Goal: Obtain resource: Download file/media

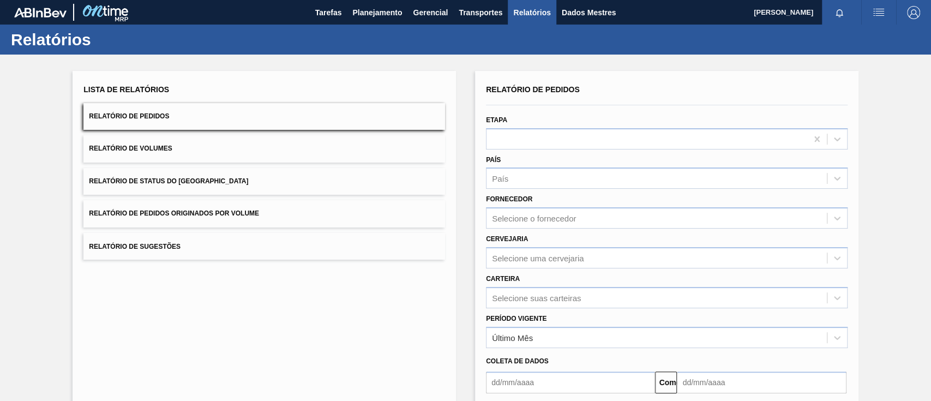
click at [264, 215] on button "Relatório de Pedidos Originados por Volume" at bounding box center [264, 213] width 362 height 27
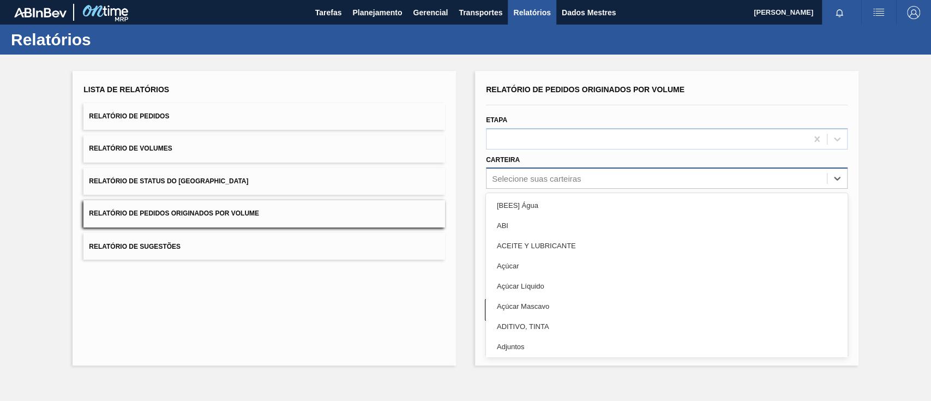
click at [515, 175] on font "Selecione suas carteiras" at bounding box center [536, 178] width 89 height 9
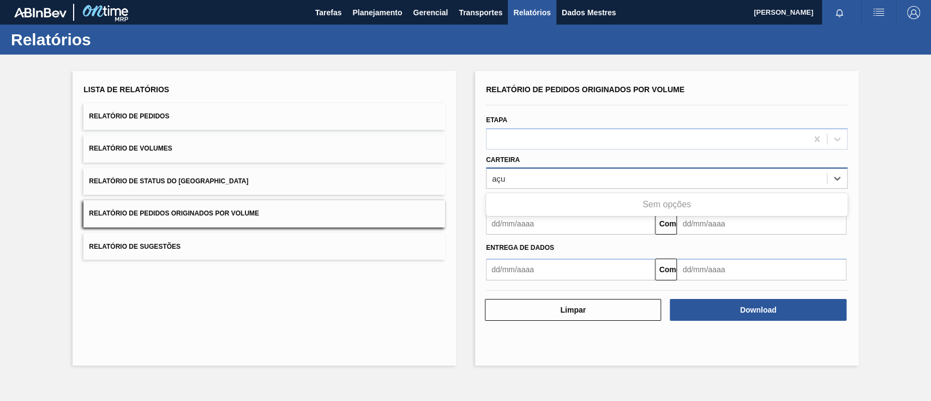
type input "aç"
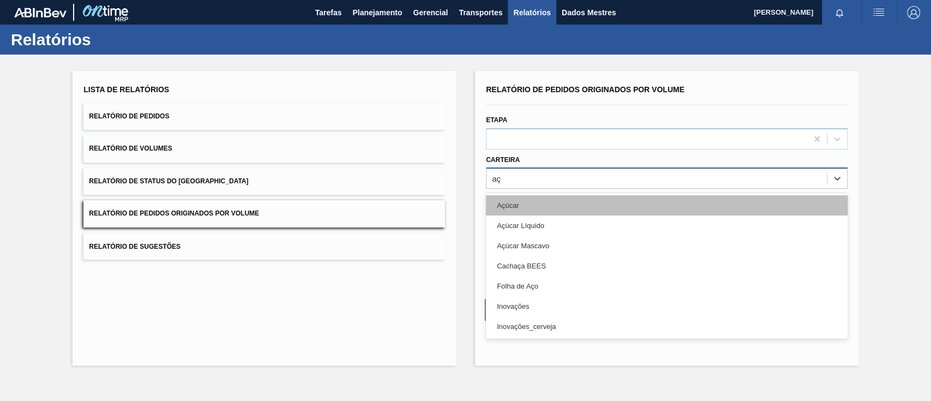
click at [514, 206] on font "Açúcar" at bounding box center [508, 205] width 22 height 8
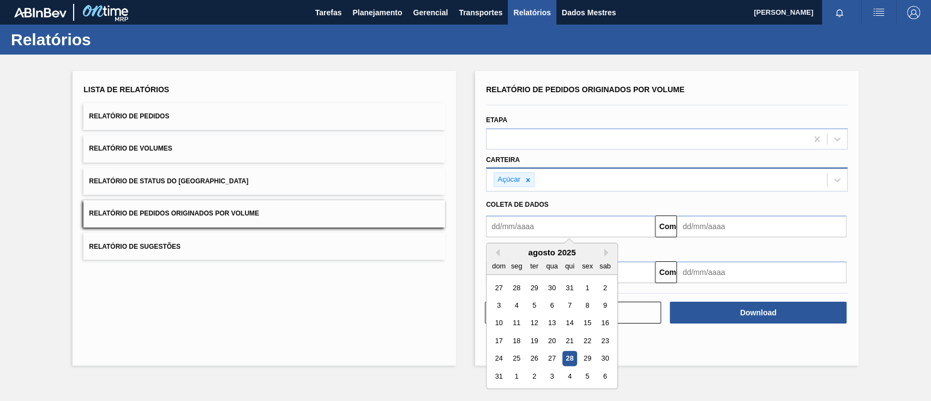
click at [521, 224] on input "text" at bounding box center [570, 226] width 169 height 22
click at [583, 285] on div "1" at bounding box center [587, 287] width 15 height 15
type input "[DATE]"
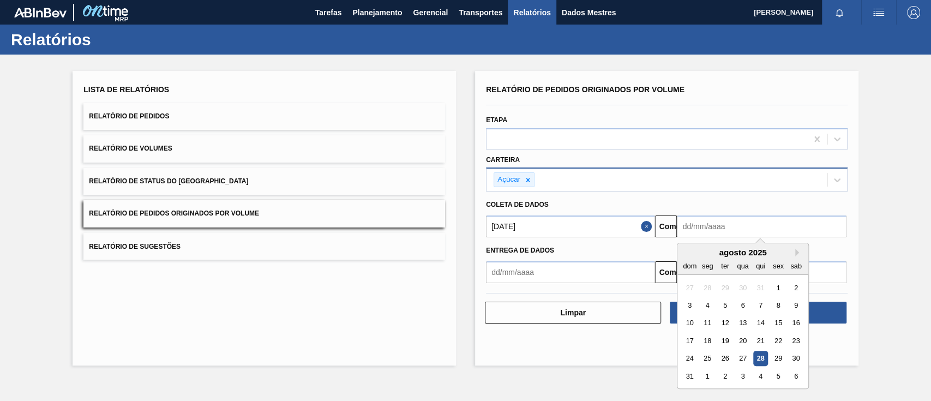
click at [718, 231] on input "text" at bounding box center [761, 226] width 169 height 22
click at [797, 359] on font "30" at bounding box center [796, 358] width 8 height 8
type input "[DATE]"
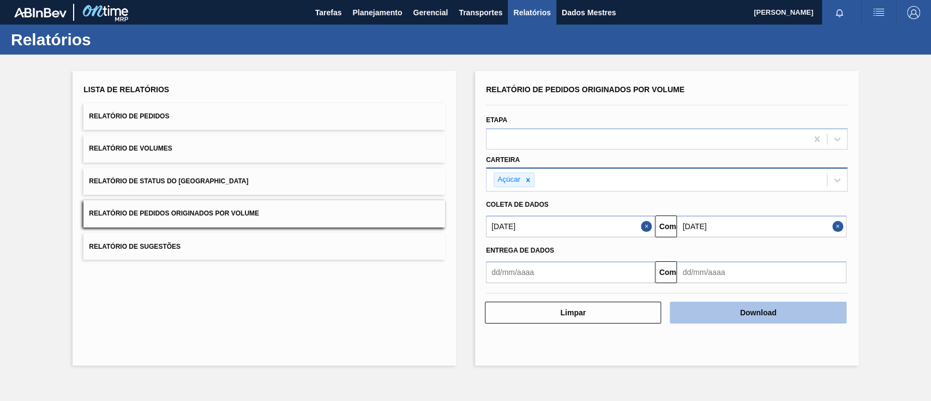
click at [789, 316] on button "Download" at bounding box center [758, 313] width 176 height 22
